Goal: Information Seeking & Learning: Learn about a topic

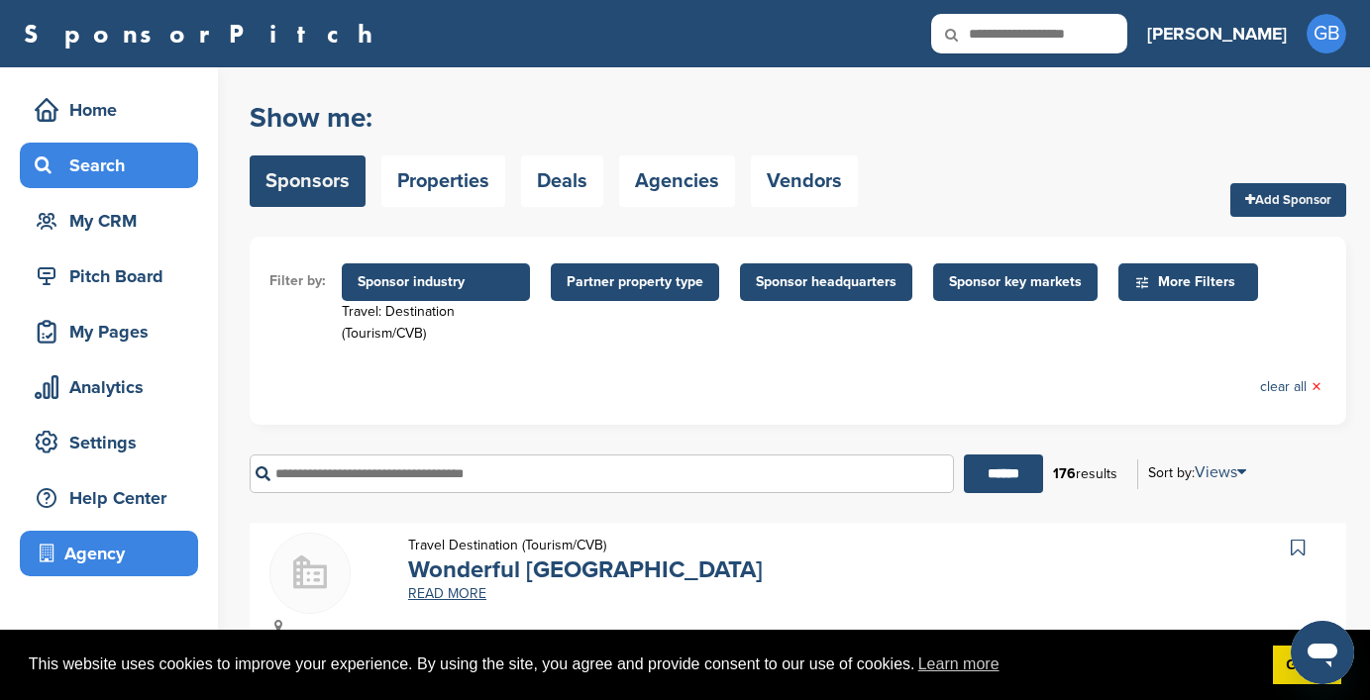
click at [98, 555] on div "Agency" at bounding box center [114, 554] width 168 height 36
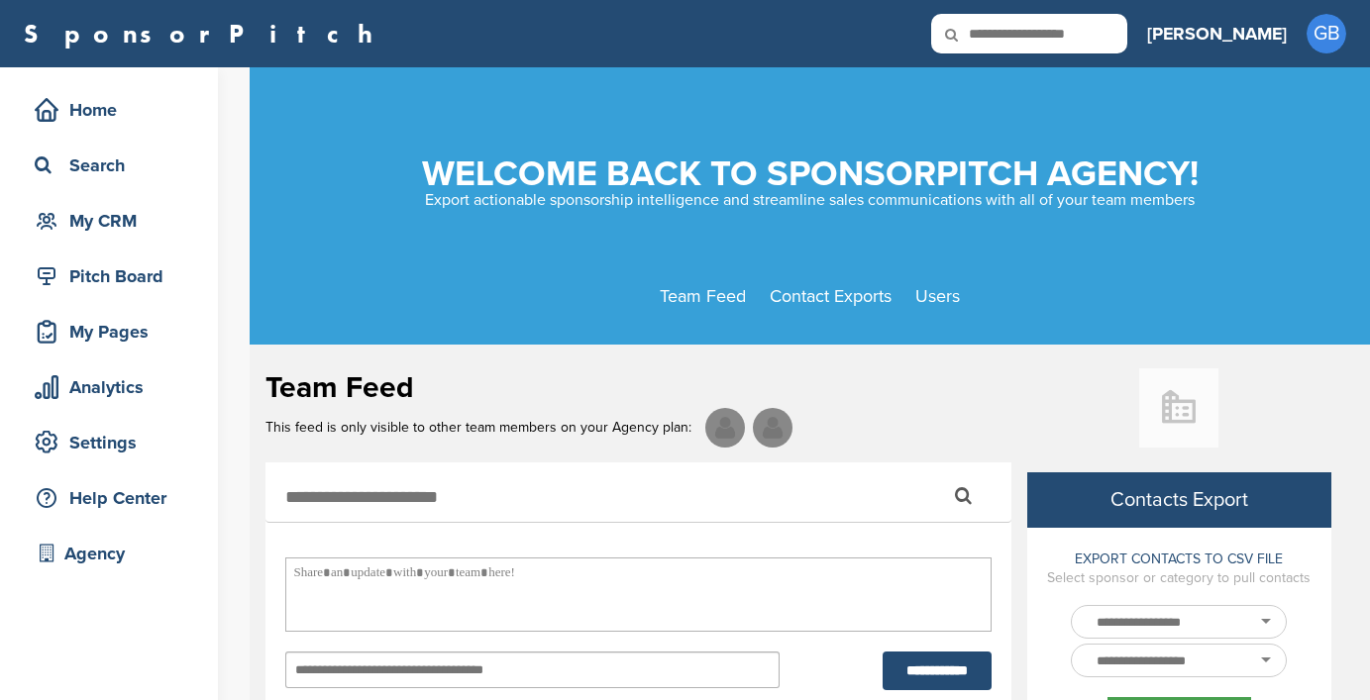
select select
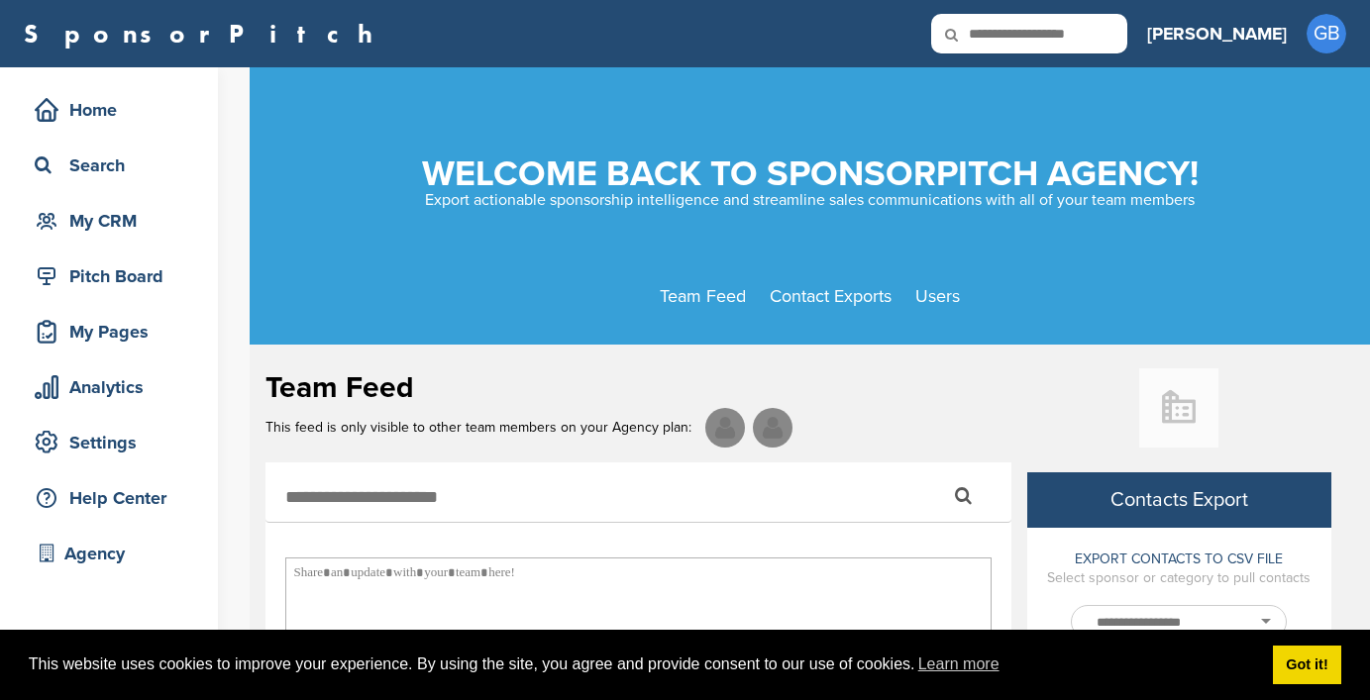
scroll to position [754, 0]
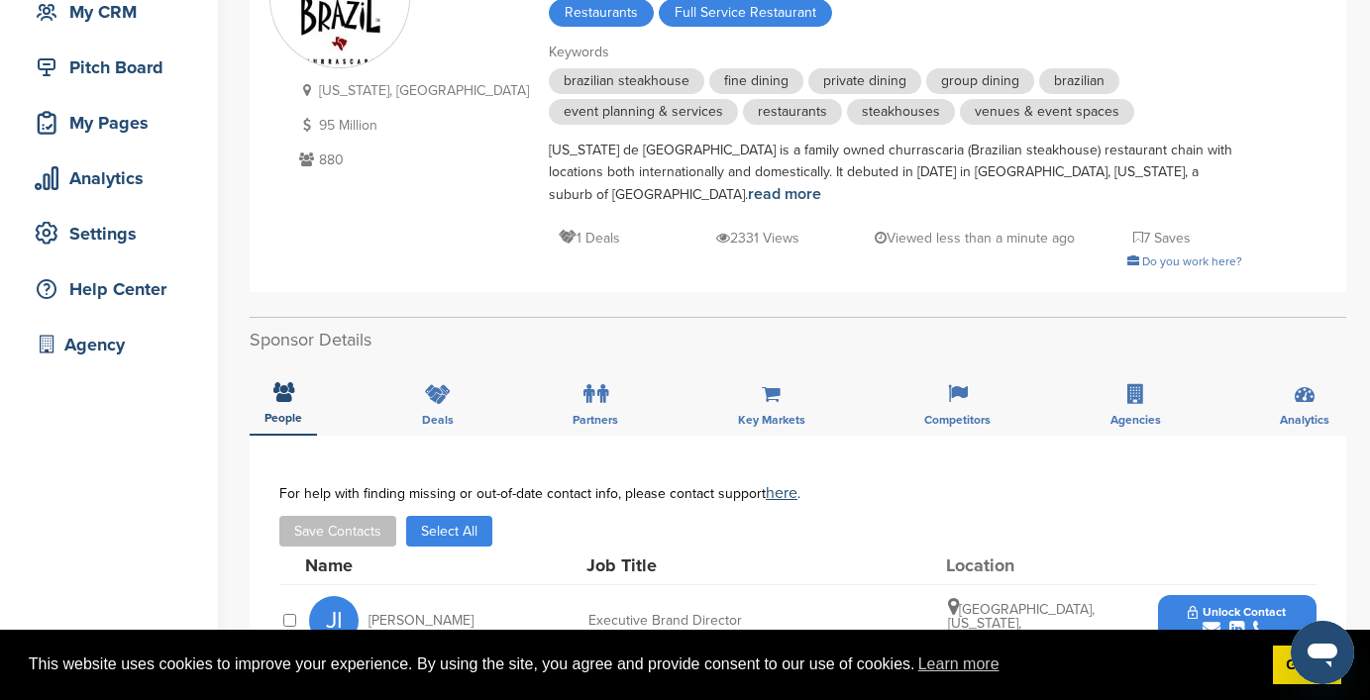
scroll to position [228, 0]
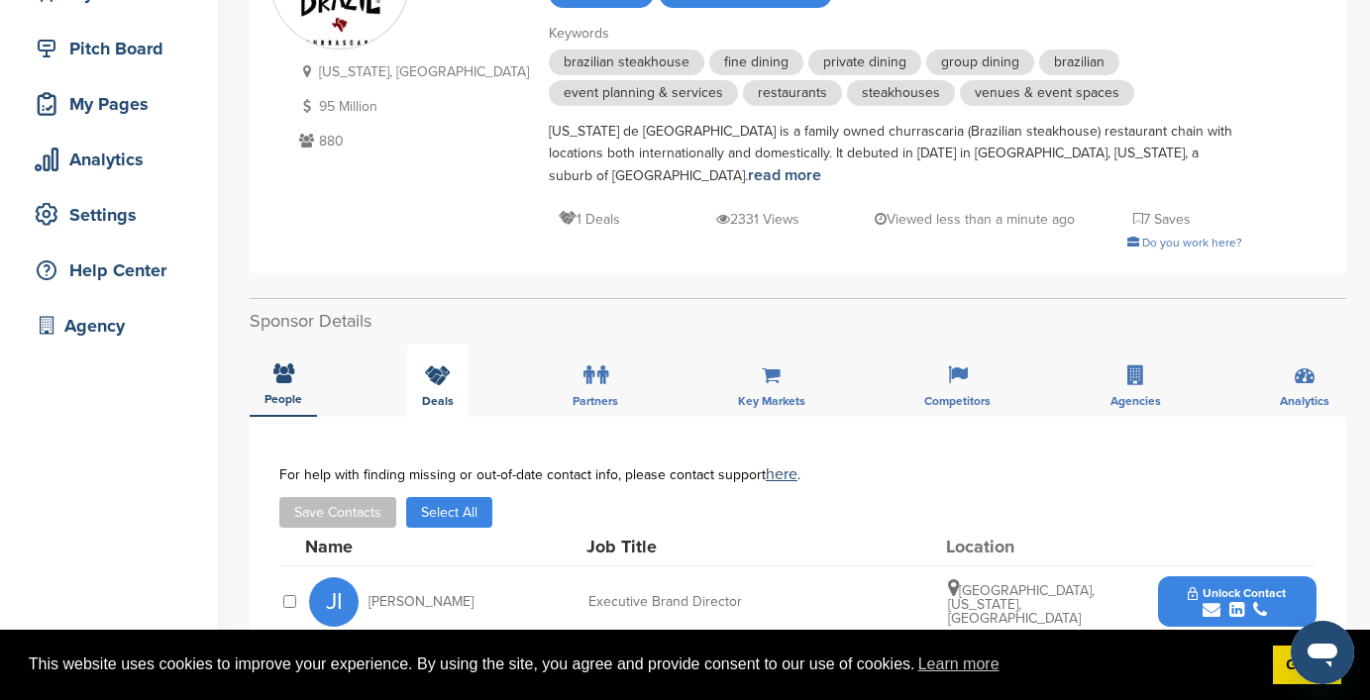
click at [442, 366] on icon at bounding box center [438, 376] width 26 height 20
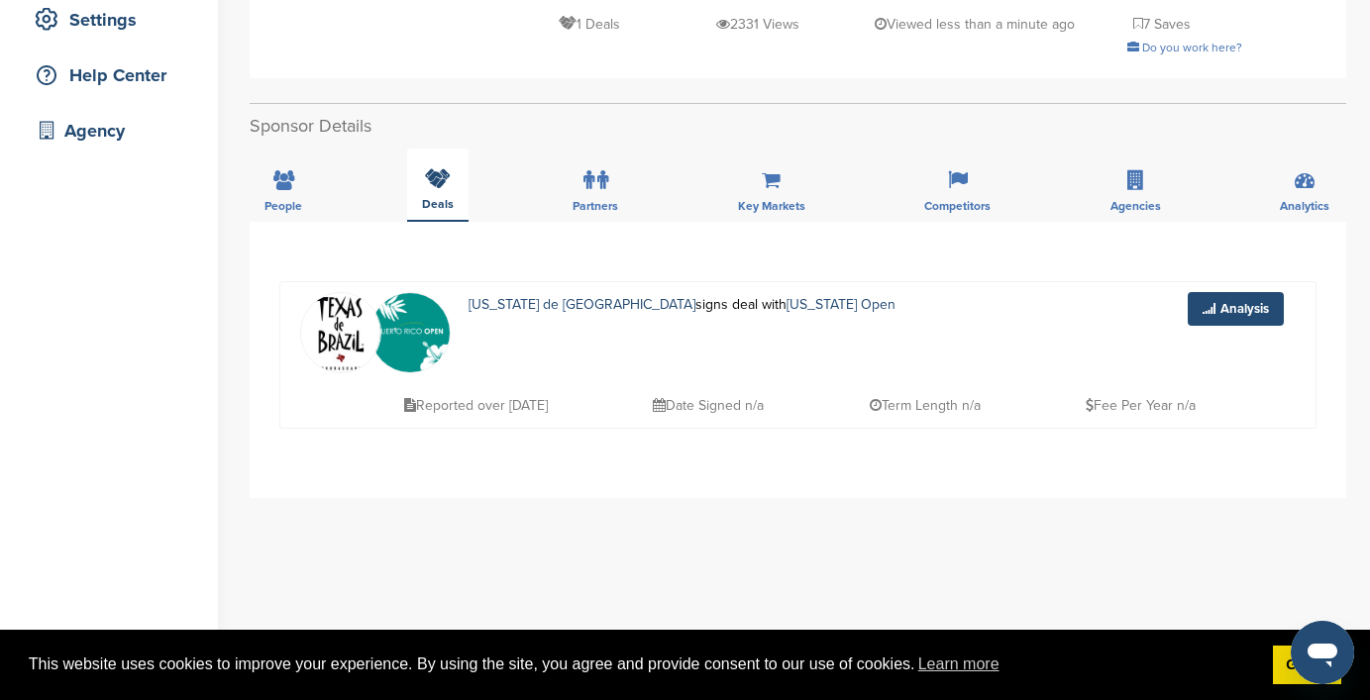
scroll to position [452, 0]
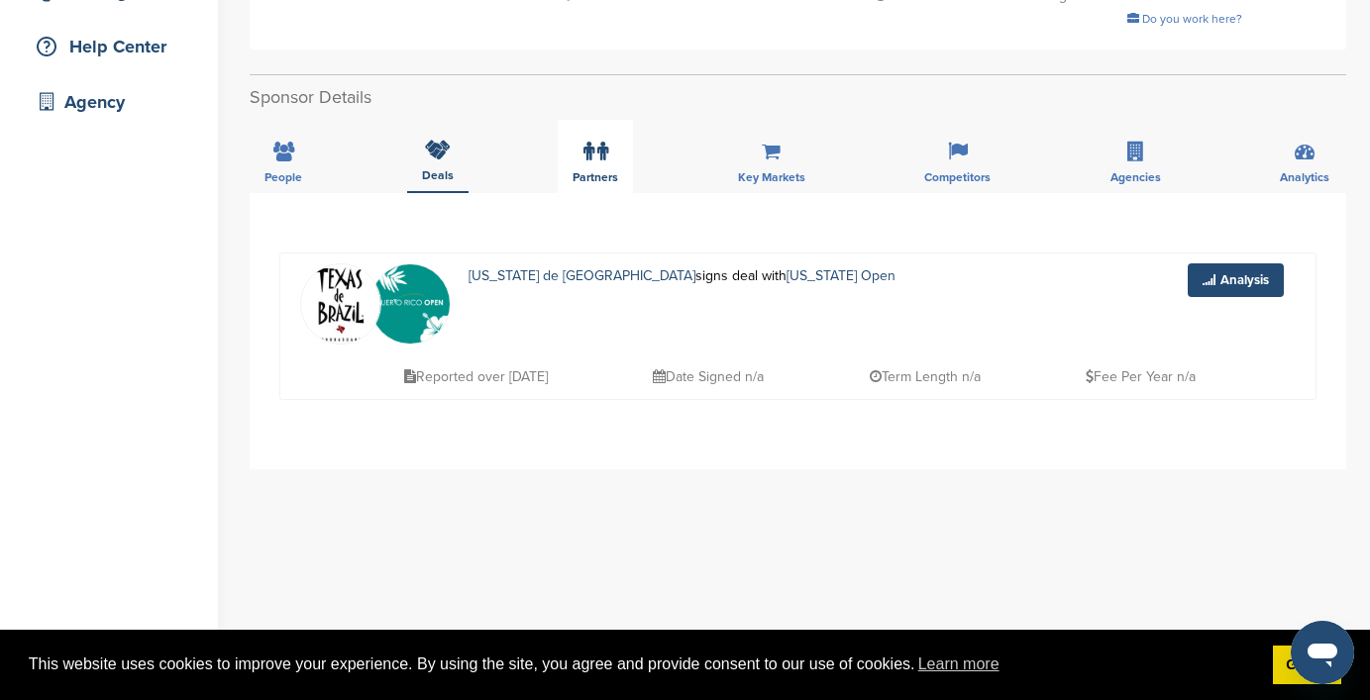
click at [565, 120] on div "Partners" at bounding box center [595, 156] width 75 height 73
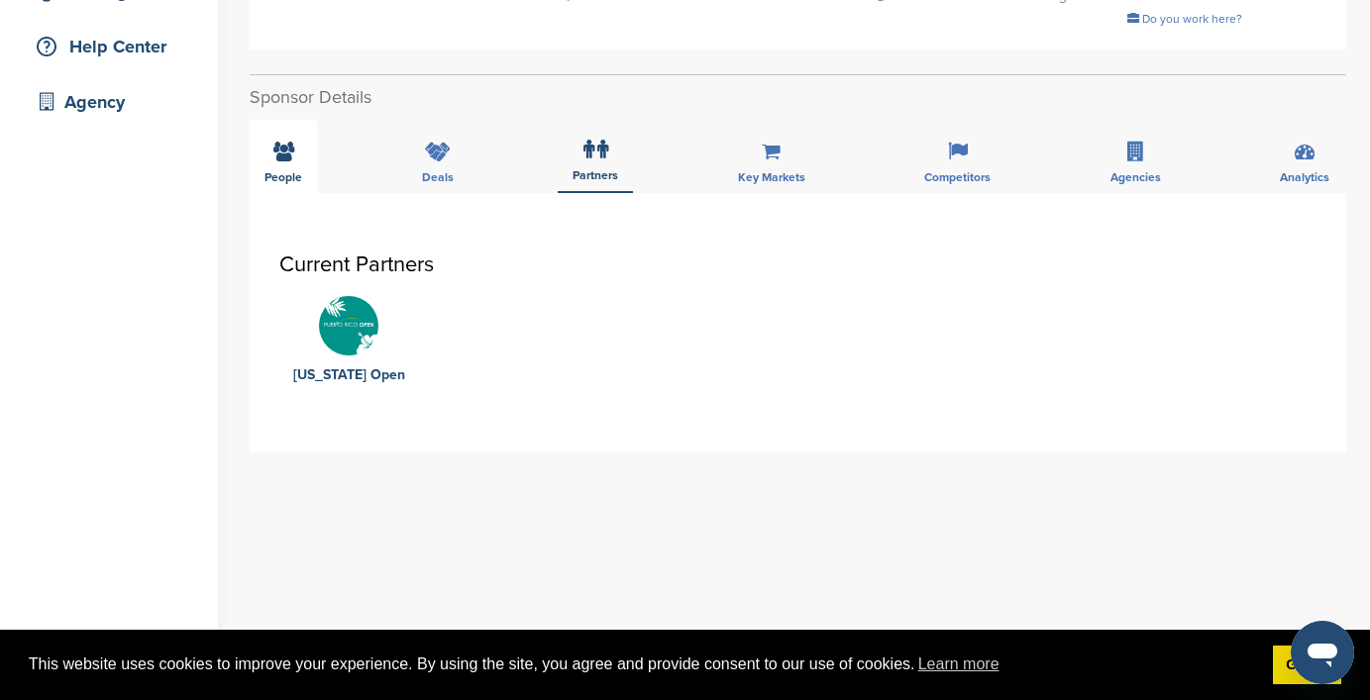
click at [271, 148] on div "People" at bounding box center [283, 156] width 67 height 73
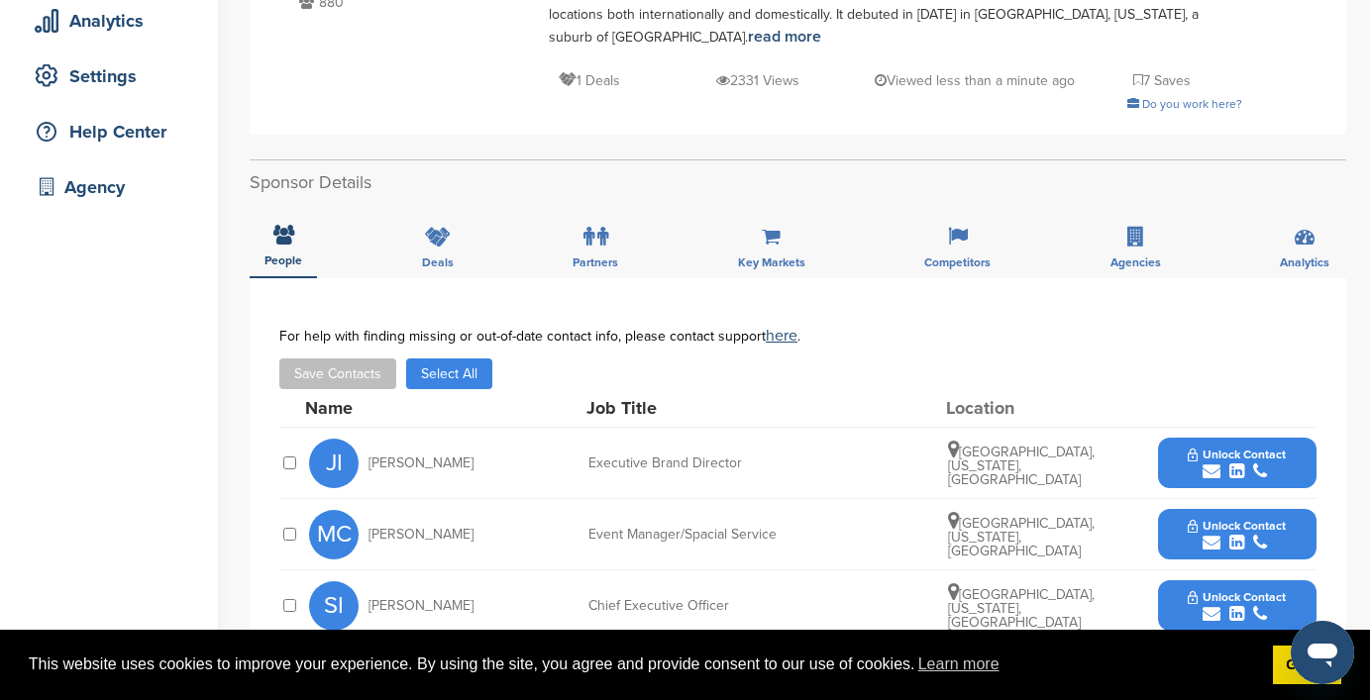
scroll to position [368, 0]
click at [1131, 227] on div "Agencies" at bounding box center [1136, 240] width 80 height 73
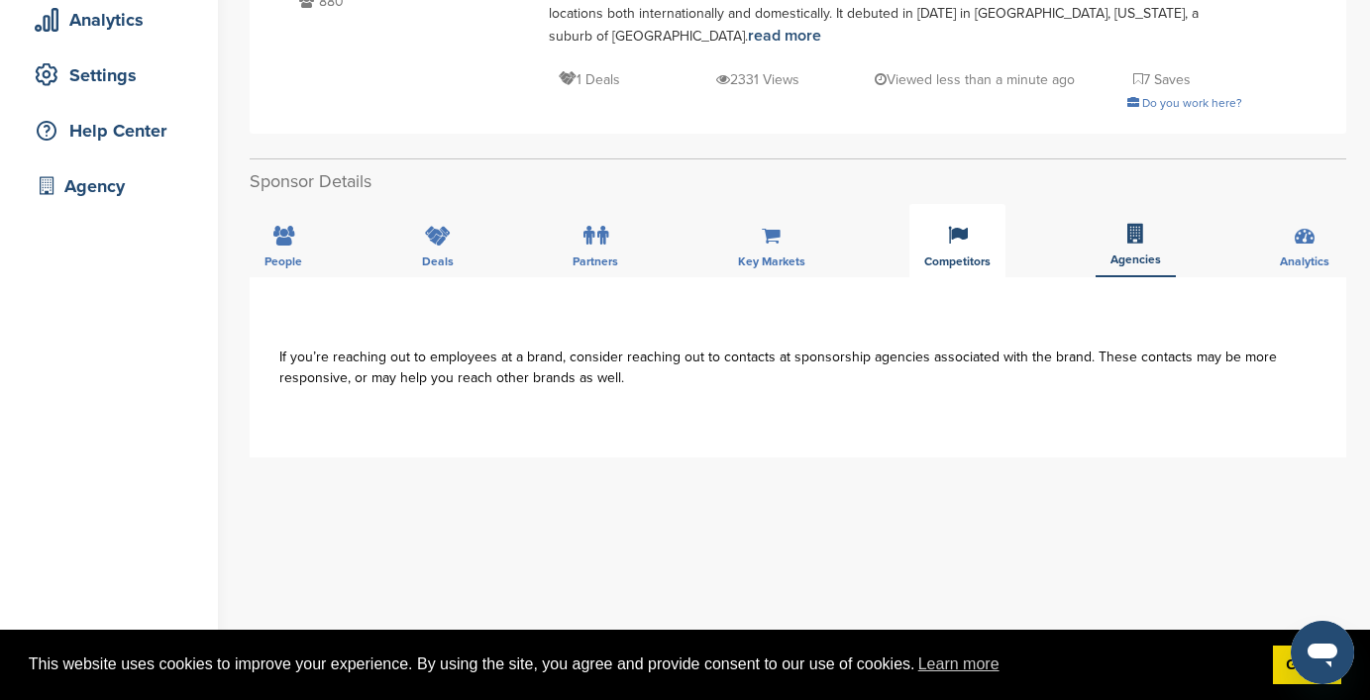
click at [949, 226] on icon at bounding box center [958, 236] width 20 height 20
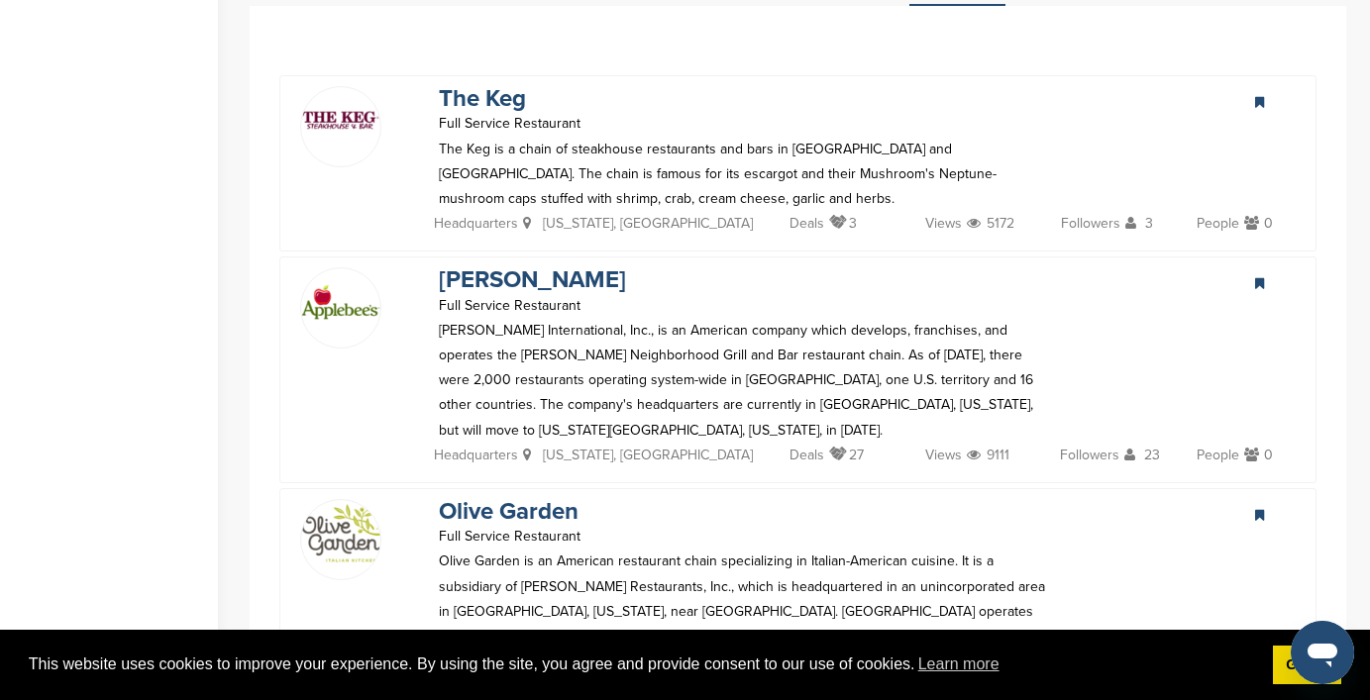
scroll to position [641, 0]
click at [483, 291] on p "Full Service Restaurant" at bounding box center [532, 303] width 187 height 25
click at [481, 264] on link "Applebee's" at bounding box center [532, 278] width 187 height 29
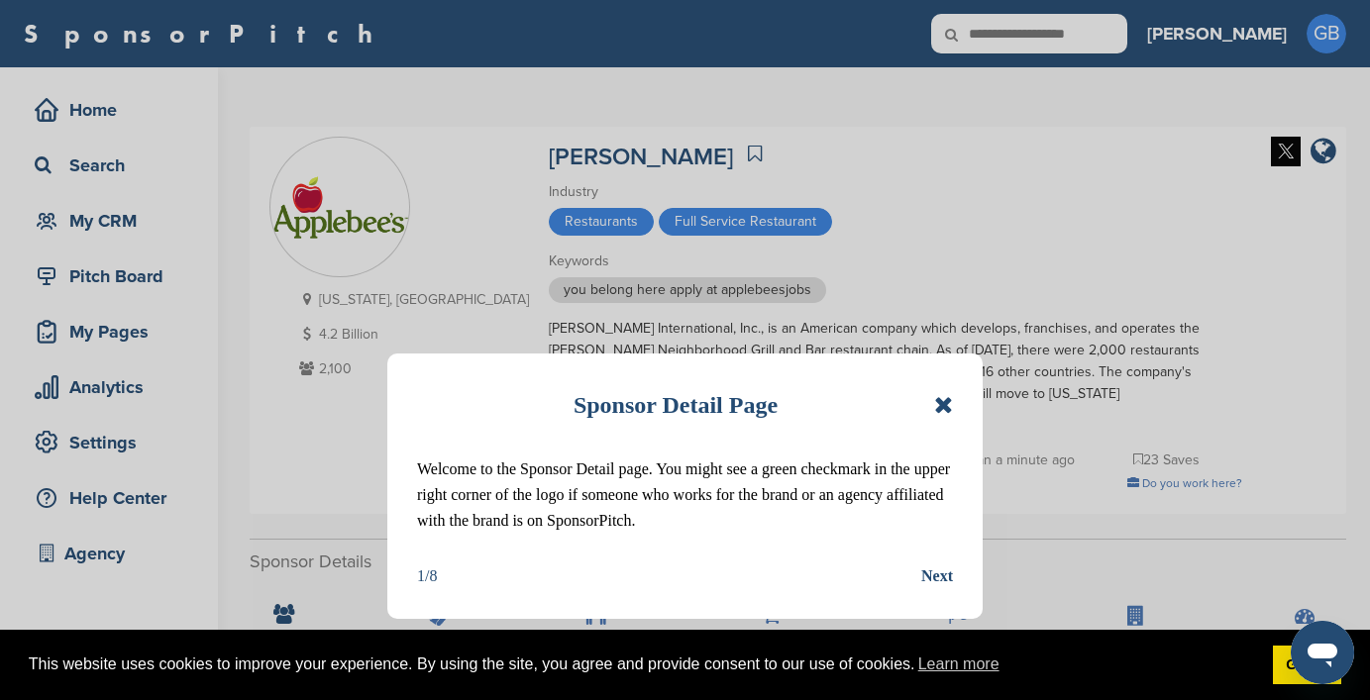
click at [943, 406] on icon at bounding box center [943, 405] width 19 height 24
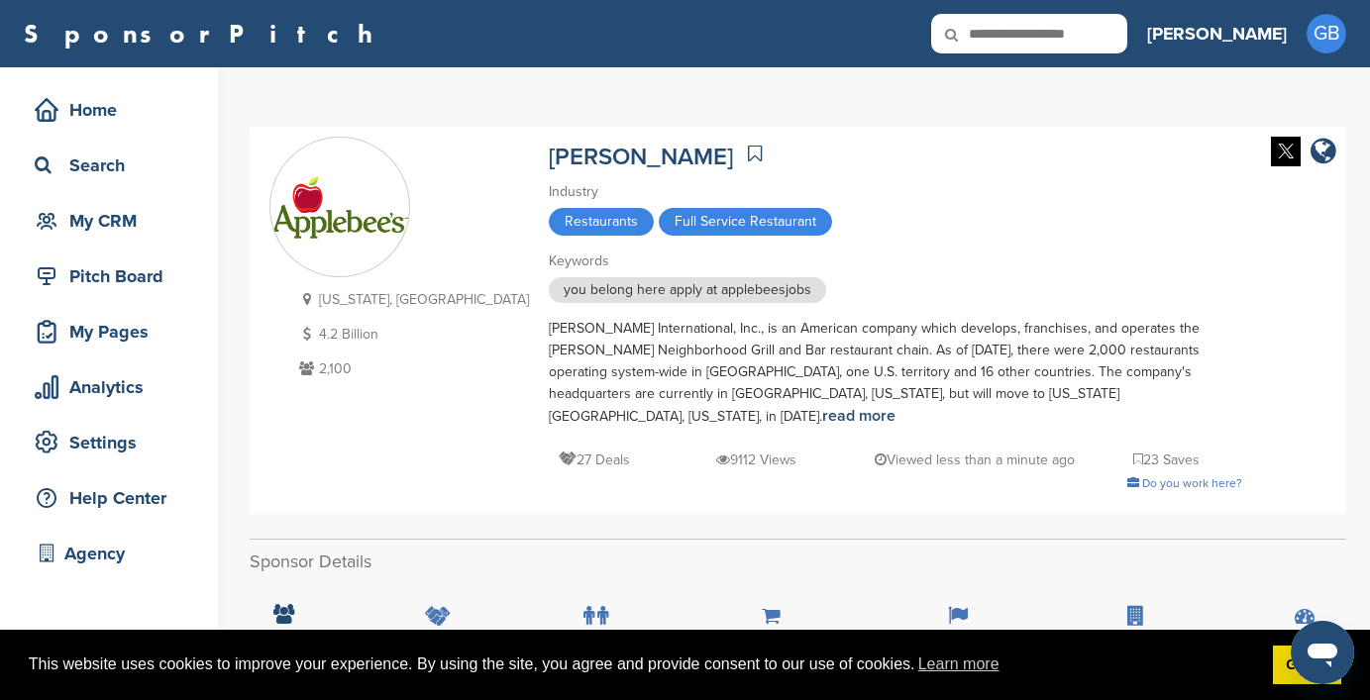
scroll to position [205, 0]
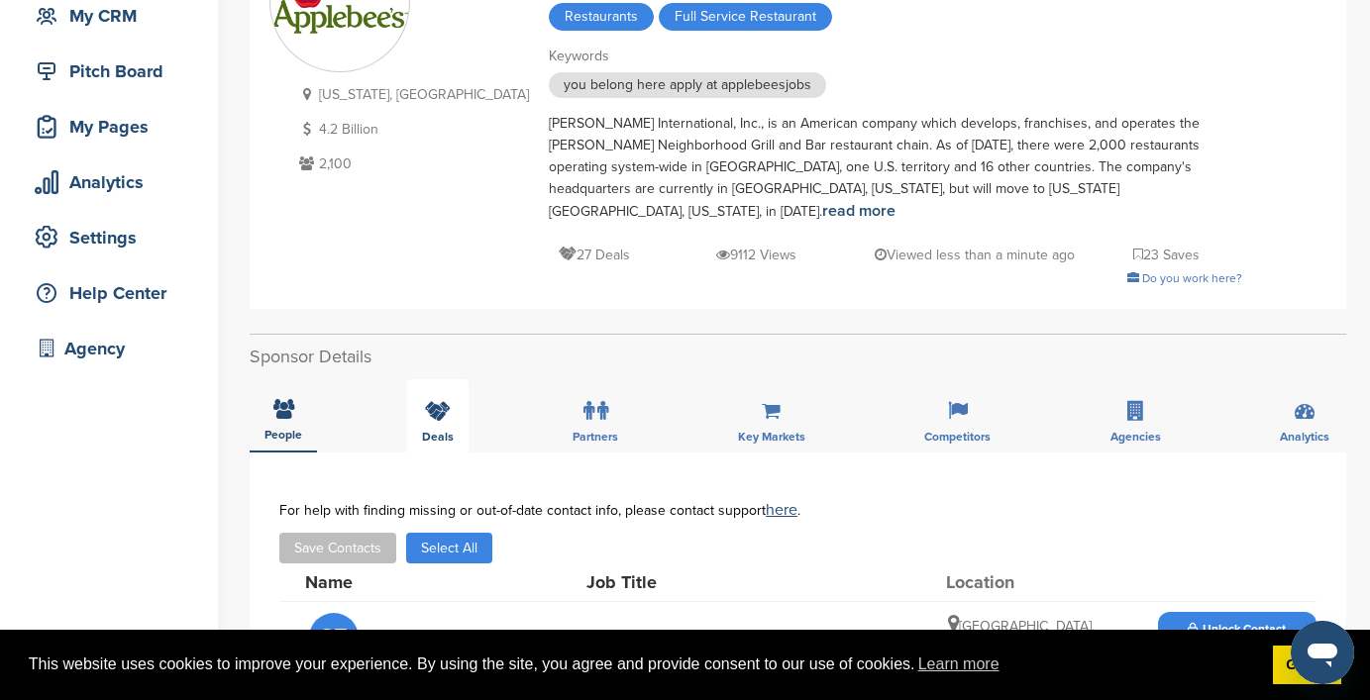
click at [428, 406] on div "Deals" at bounding box center [437, 415] width 61 height 73
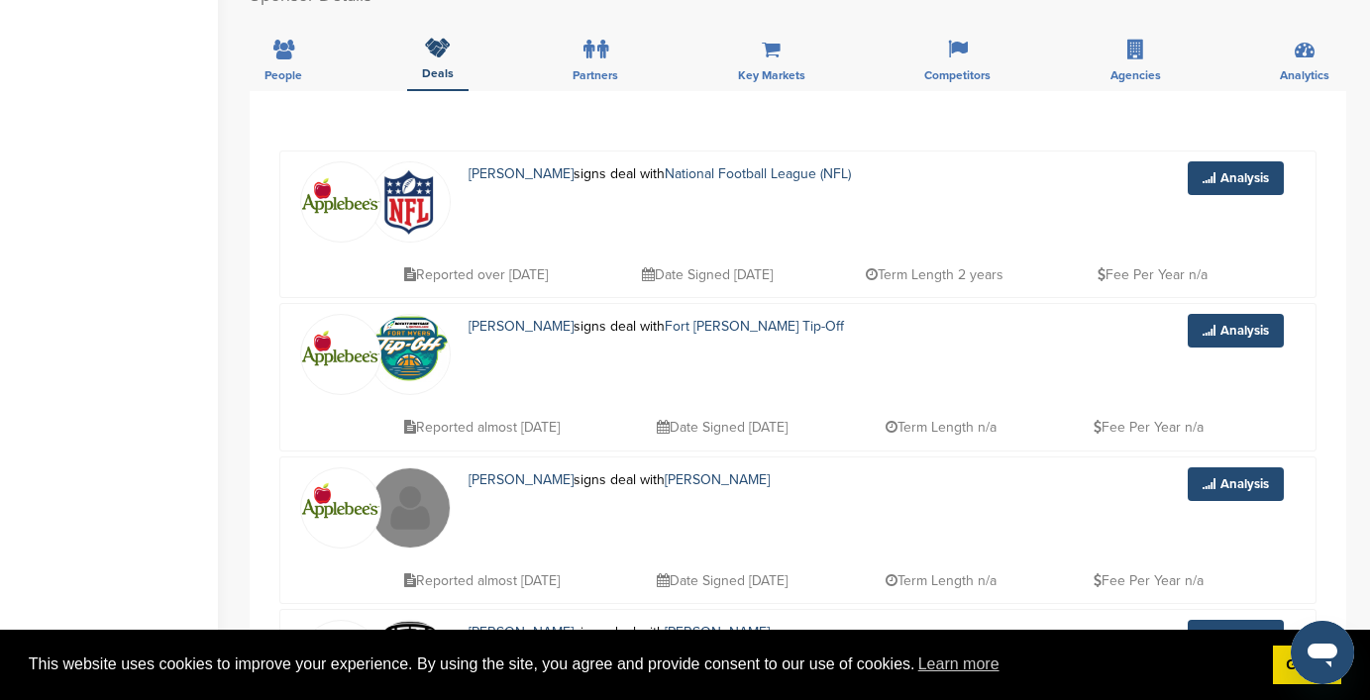
scroll to position [590, 0]
